Goal: Transaction & Acquisition: Purchase product/service

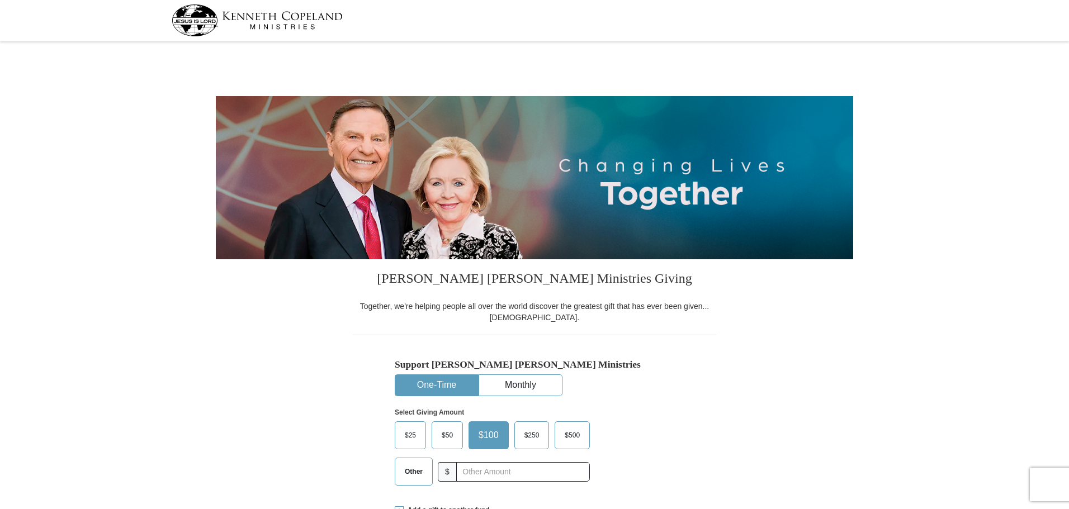
select select "NC"
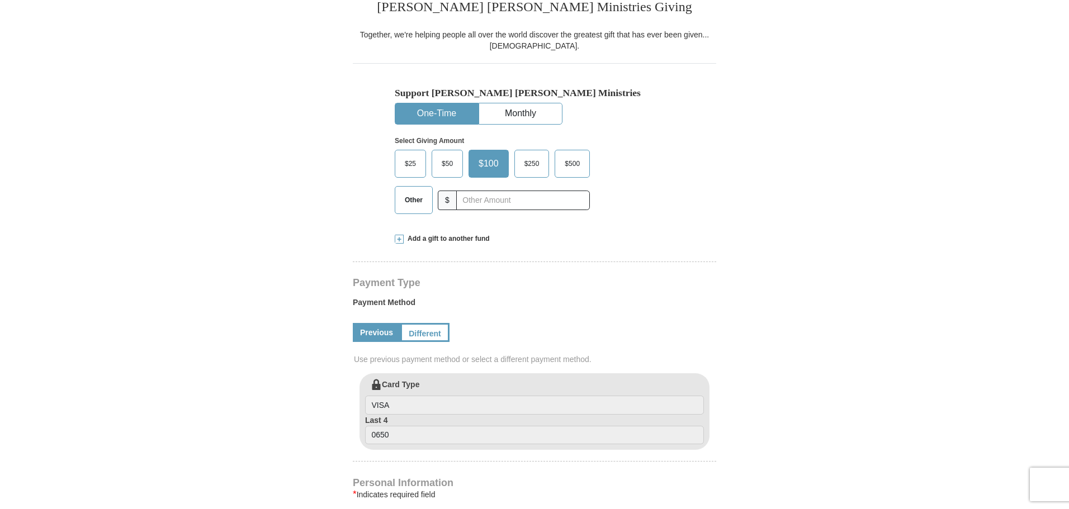
scroll to position [280, 0]
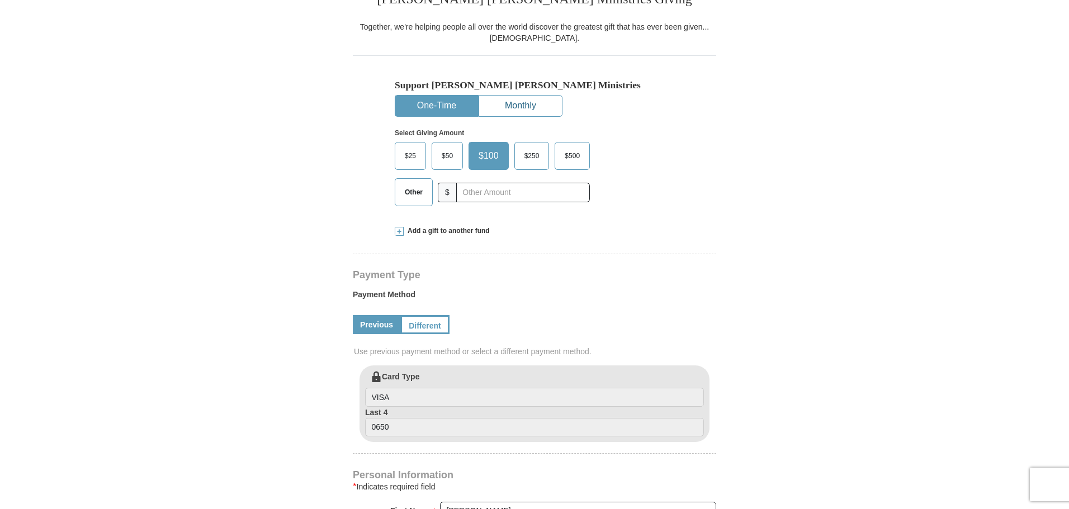
click at [518, 104] on button "Monthly" at bounding box center [520, 106] width 83 height 21
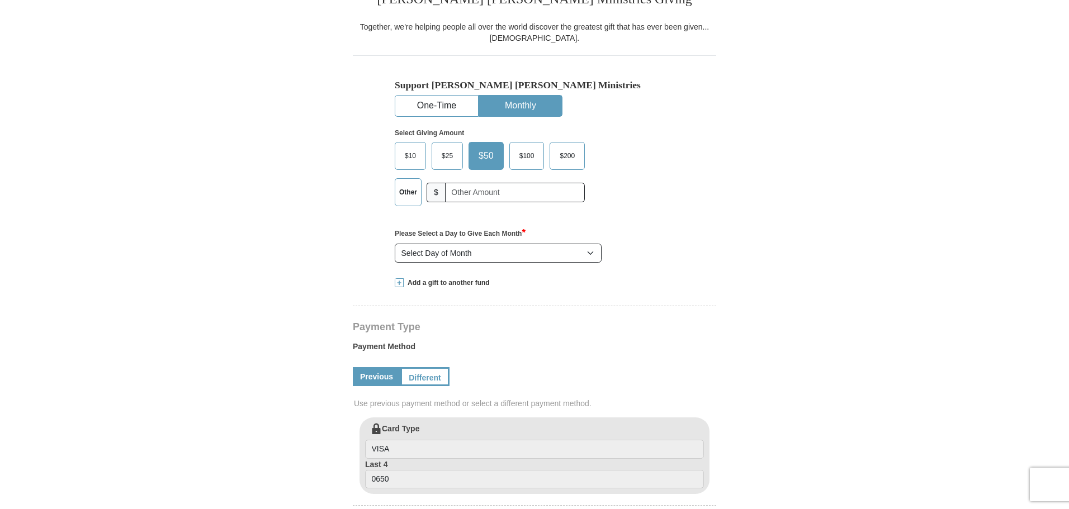
click at [447, 158] on span "$25" at bounding box center [447, 156] width 22 height 17
click at [0, 0] on input "$25" at bounding box center [0, 0] width 0 height 0
click at [591, 256] on select "Select Day of Month 1 2 3 4 5 6 7 8 9 10 11 12 13 14 15 16 17 18 19 20 21 22 23…" at bounding box center [498, 253] width 207 height 19
select select "6"
click at [395, 244] on select "Select Day of Month 1 2 3 4 5 6 7 8 9 10 11 12 13 14 15 16 17 18 19 20 21 22 23…" at bounding box center [498, 253] width 207 height 19
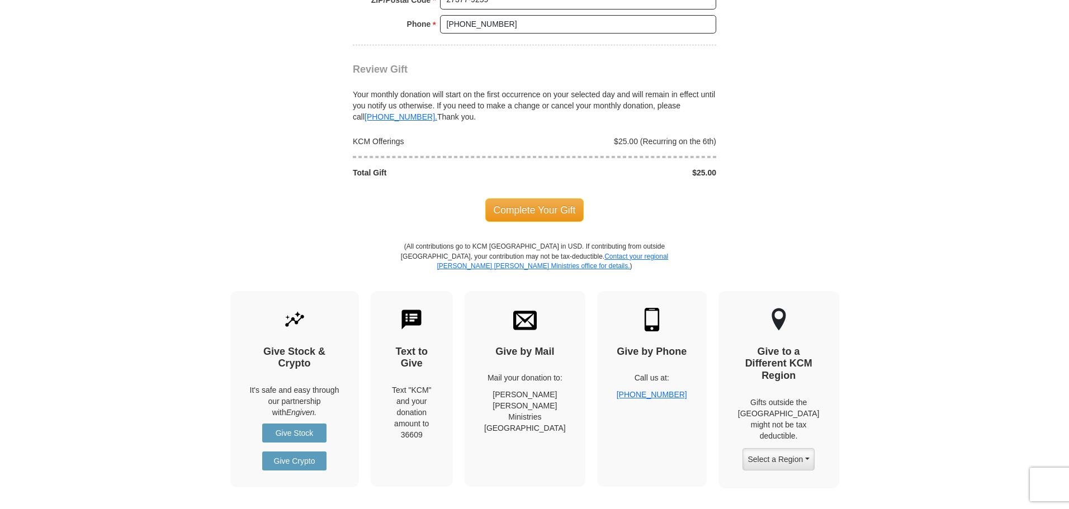
scroll to position [1063, 0]
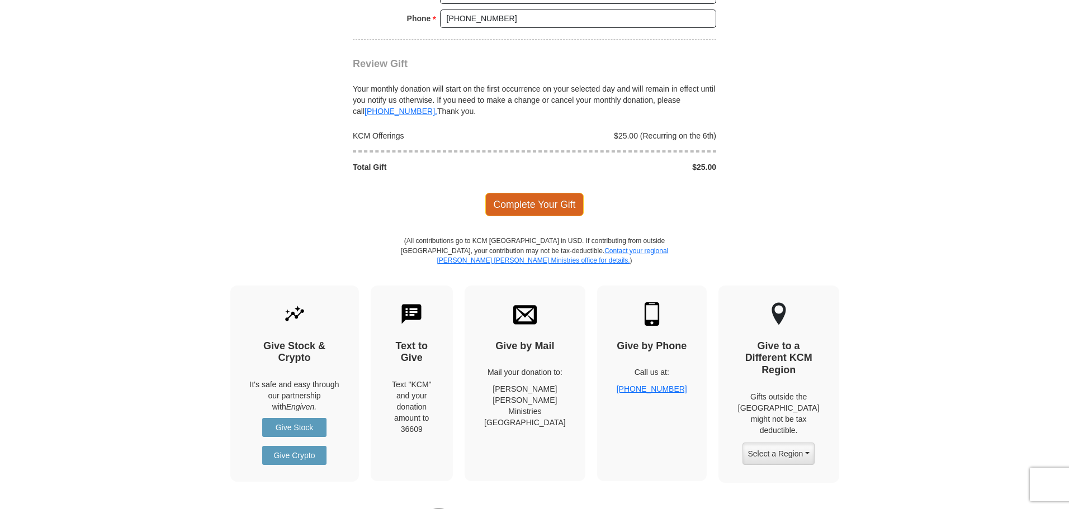
click at [550, 209] on span "Complete Your Gift" at bounding box center [534, 204] width 99 height 23
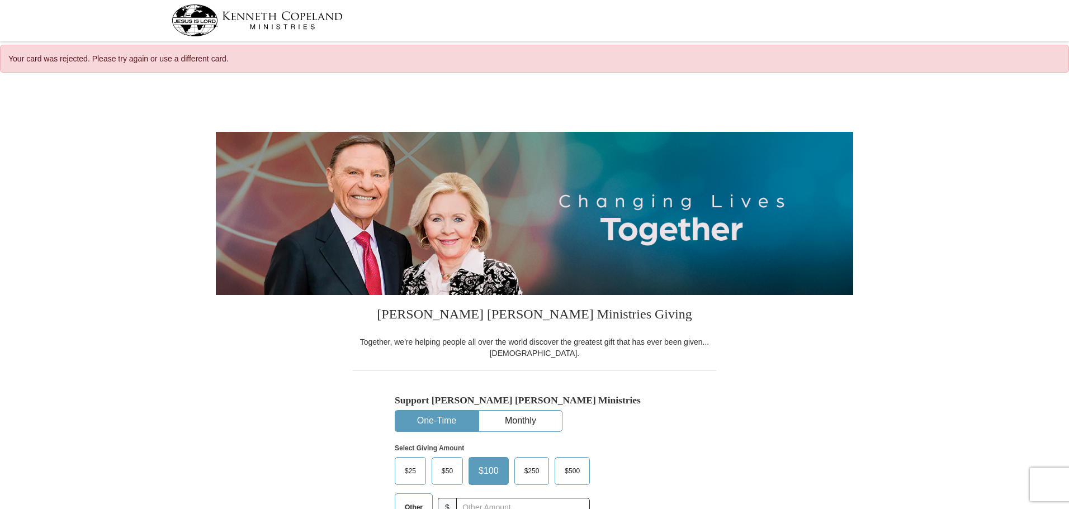
select select "NC"
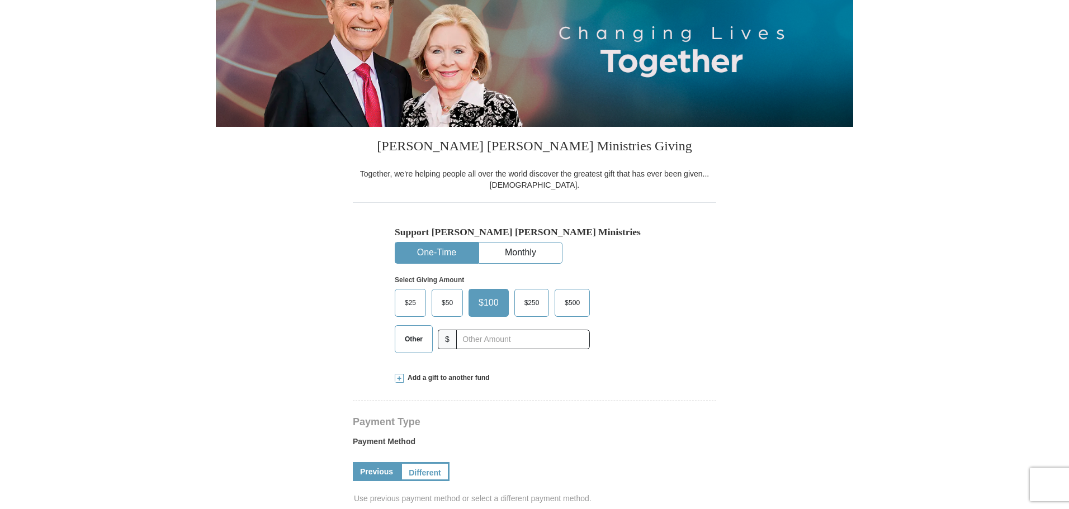
scroll to position [168, 0]
click at [534, 257] on button "Monthly" at bounding box center [520, 253] width 83 height 21
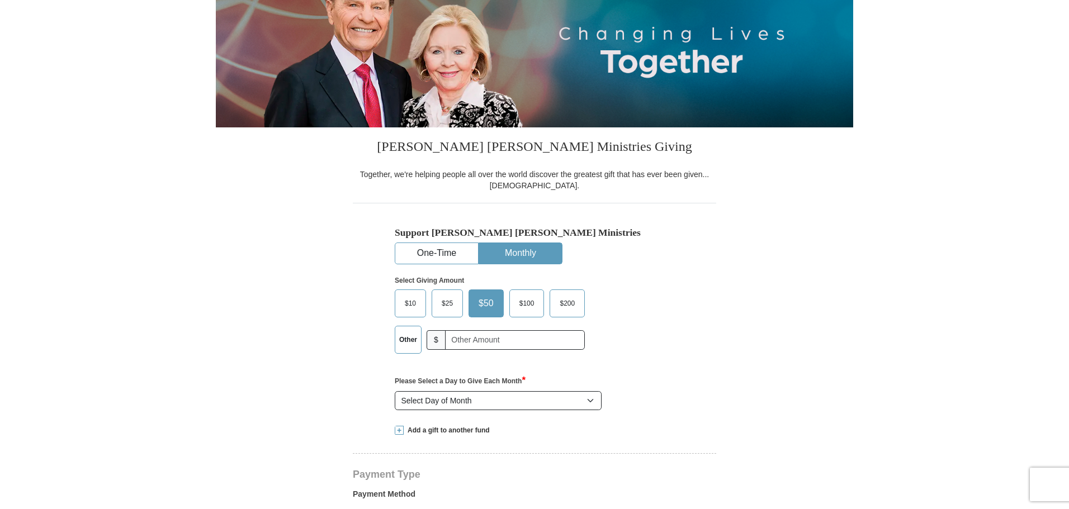
click at [450, 302] on span "$25" at bounding box center [447, 303] width 22 height 17
click at [0, 0] on input "$25" at bounding box center [0, 0] width 0 height 0
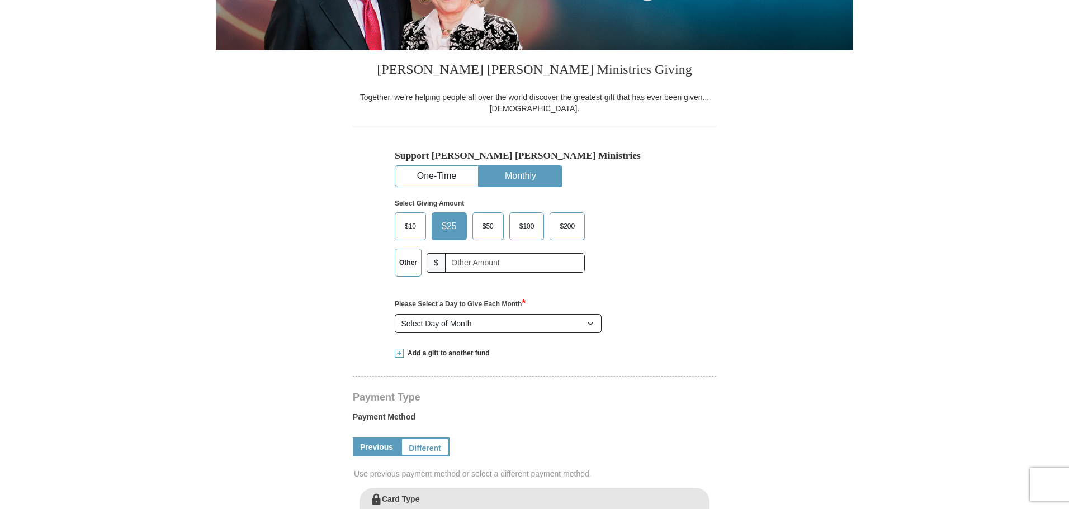
scroll to position [280, 0]
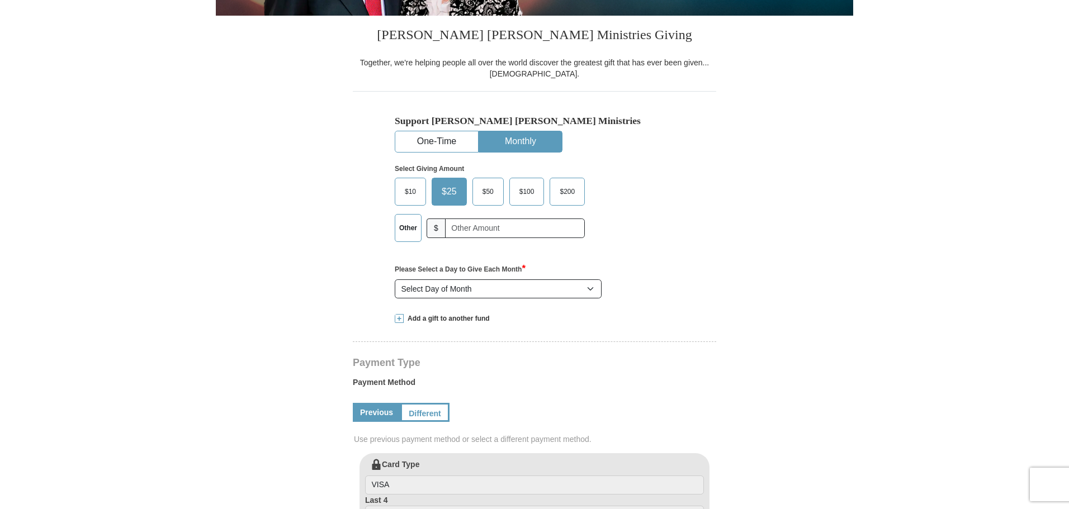
click at [450, 190] on span "$25" at bounding box center [449, 191] width 26 height 17
click at [0, 0] on input "$25" at bounding box center [0, 0] width 0 height 0
click at [529, 287] on select "Select Day of Month 1 2 3 4 5 6 7 8 9 10 11 12 13 14 15 16 17 18 19 20 21 22 23…" at bounding box center [498, 289] width 207 height 19
select select "6"
click at [395, 280] on select "Select Day of Month 1 2 3 4 5 6 7 8 9 10 11 12 13 14 15 16 17 18 19 20 21 22 23…" at bounding box center [498, 289] width 207 height 19
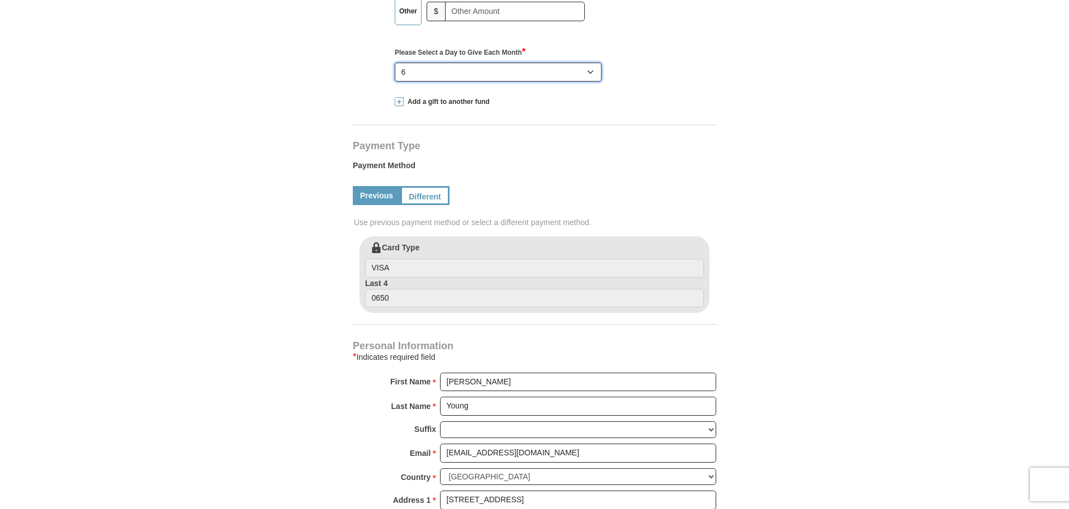
scroll to position [503, 0]
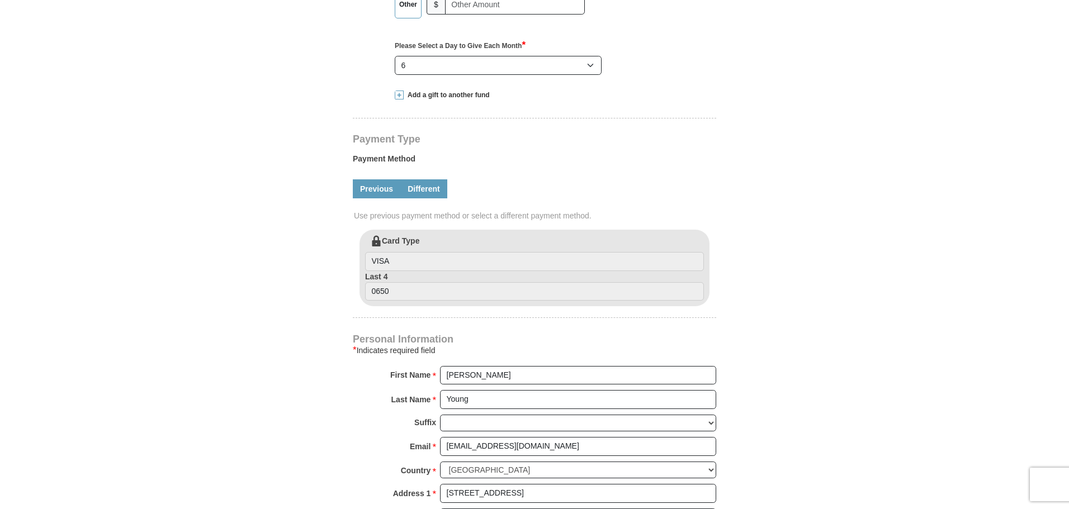
click at [417, 194] on link "Different" at bounding box center [423, 189] width 47 height 19
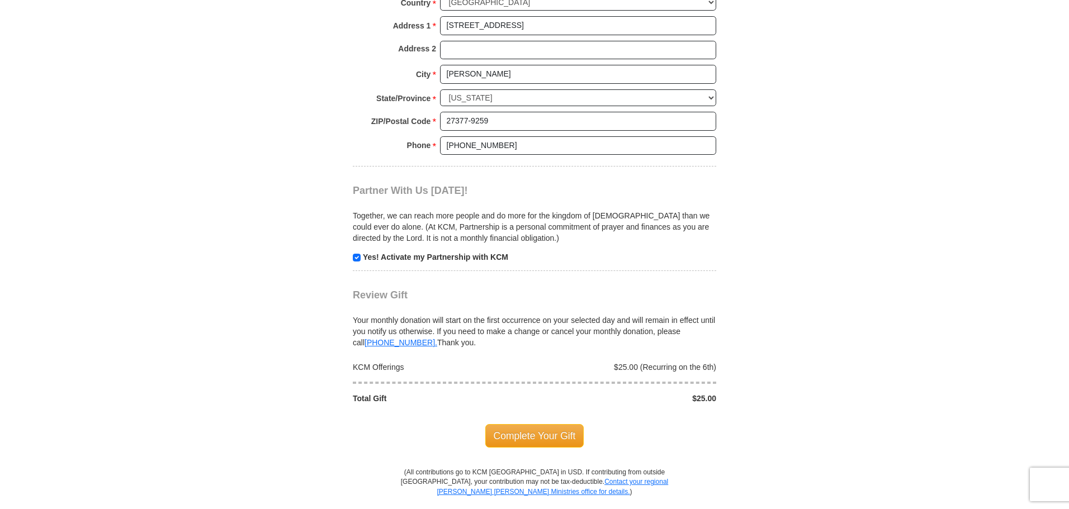
scroll to position [1119, 0]
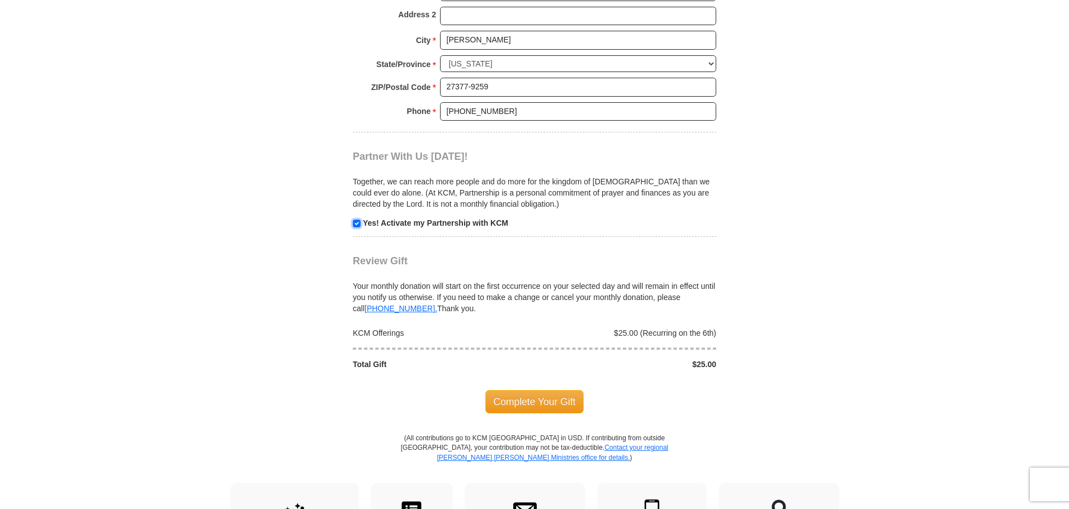
click at [357, 223] on input "checkbox" at bounding box center [357, 224] width 8 height 8
checkbox input "false"
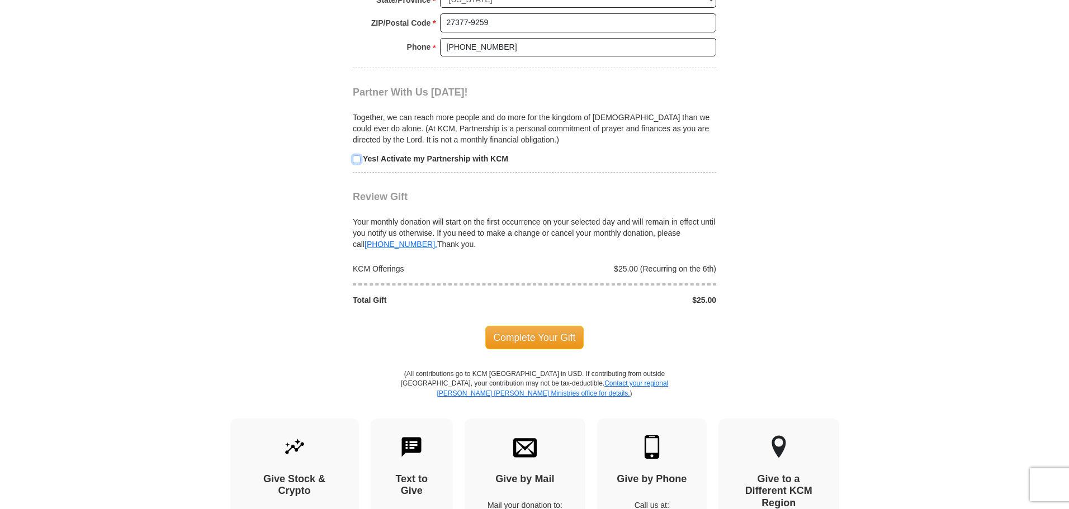
scroll to position [1230, 0]
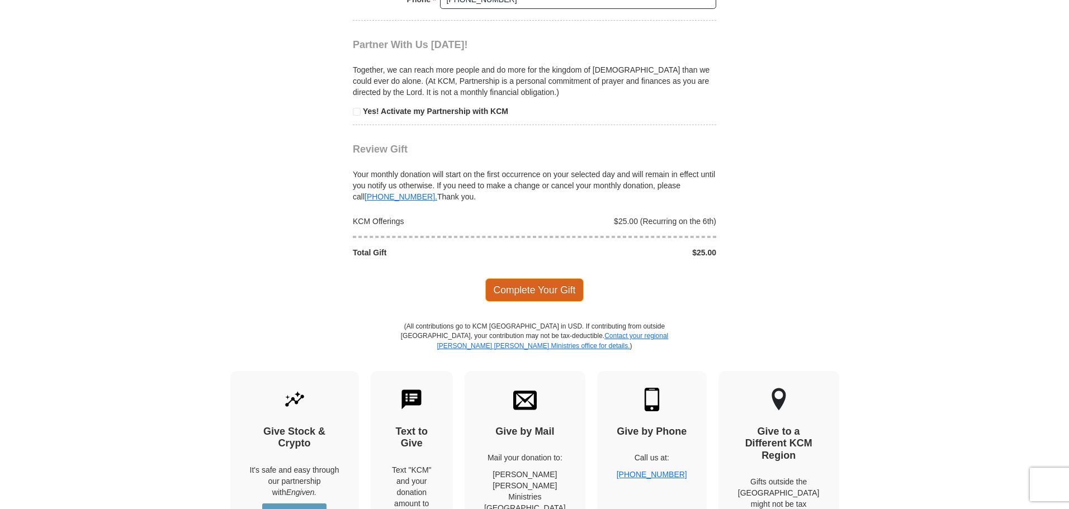
click at [509, 295] on span "Complete Your Gift" at bounding box center [534, 290] width 99 height 23
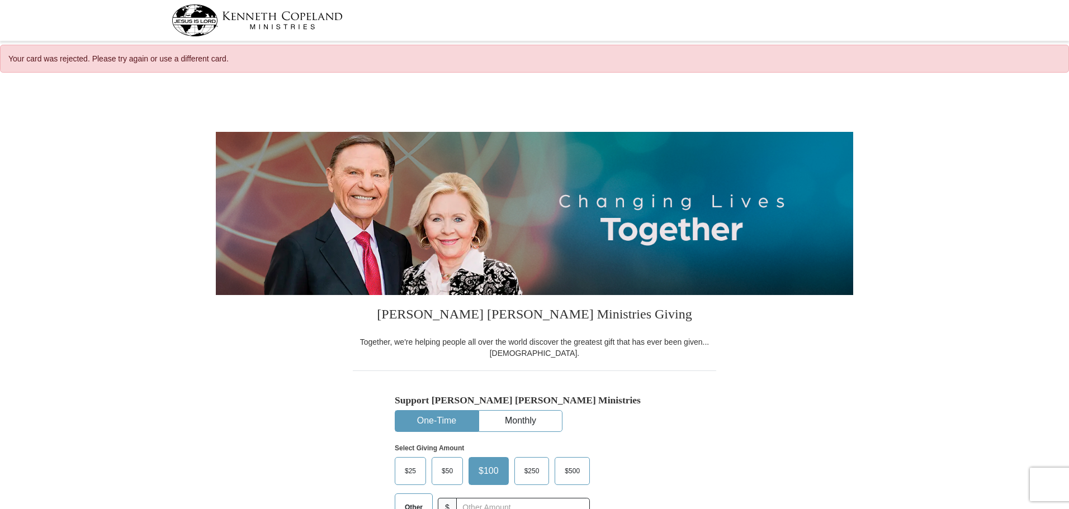
select select "NC"
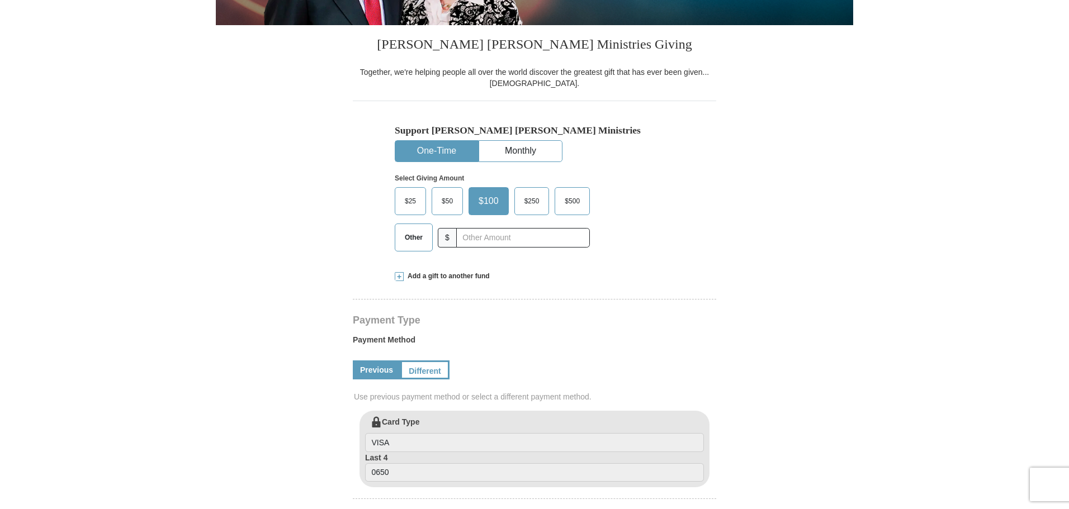
scroll to position [280, 0]
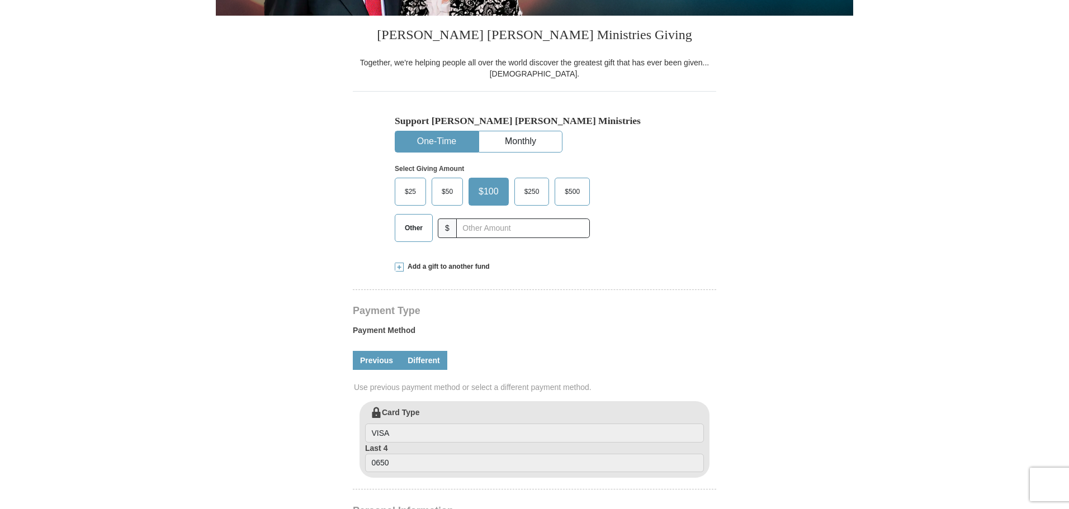
click at [416, 365] on link "Different" at bounding box center [423, 360] width 47 height 19
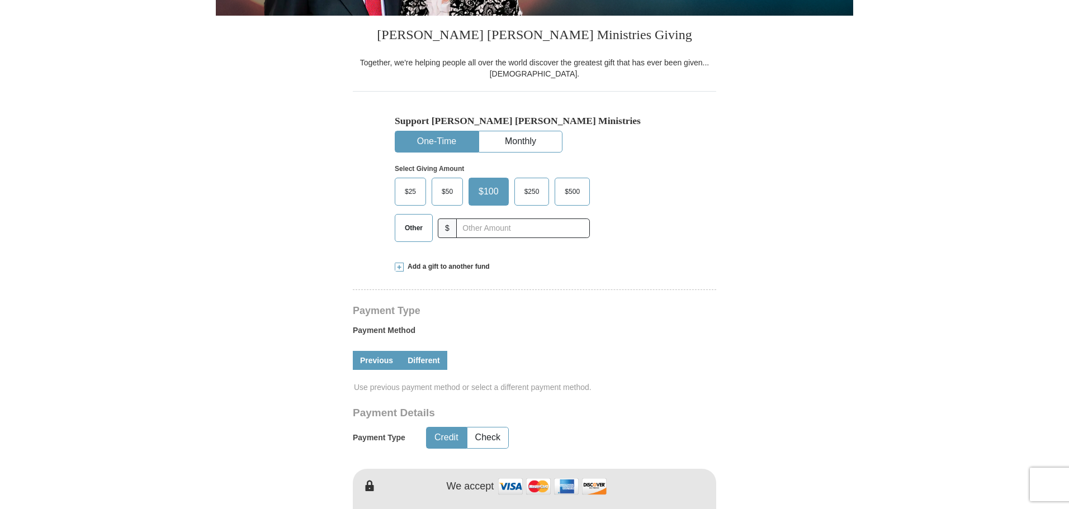
click at [383, 361] on link "Previous" at bounding box center [377, 360] width 48 height 19
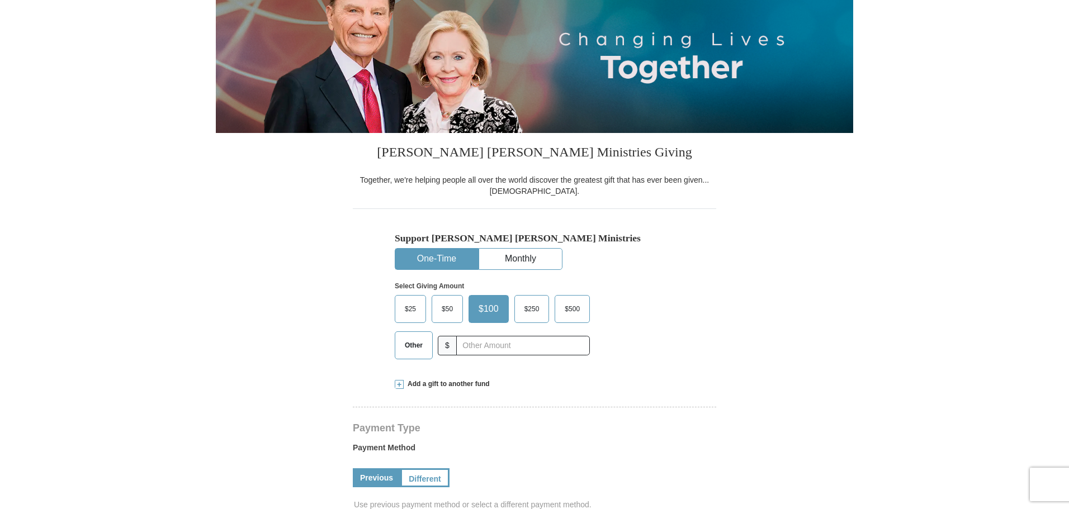
scroll to position [0, 0]
